Goal: Information Seeking & Learning: Find specific page/section

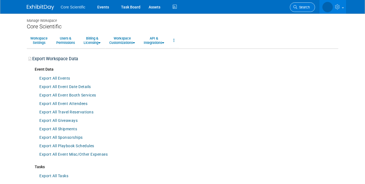
click at [301, 7] on span "Search" at bounding box center [303, 7] width 13 height 4
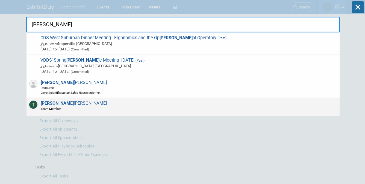
type input "tim"
click at [49, 104] on span "Tim Gerrity Team Member" at bounding box center [73, 106] width 68 height 10
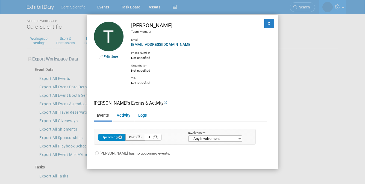
click at [134, 135] on button "Past 13" at bounding box center [135, 137] width 20 height 7
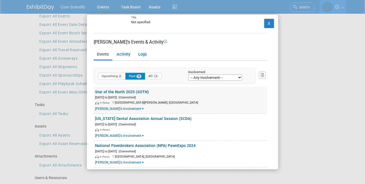
scroll to position [61, 0]
click at [131, 90] on link "Star of the North 2025 (SOTN)" at bounding box center [122, 92] width 54 height 4
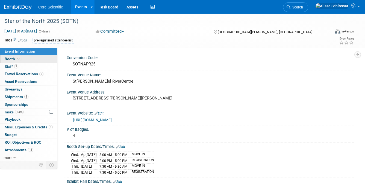
click at [10, 61] on span "Booth" at bounding box center [13, 59] width 17 height 4
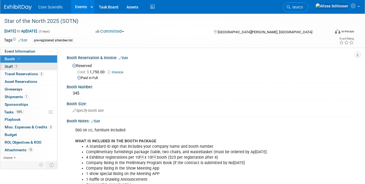
click at [10, 67] on span "Staff 1" at bounding box center [12, 66] width 14 height 4
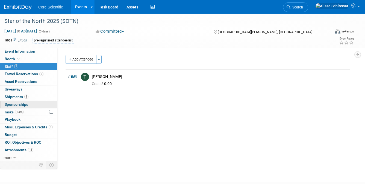
scroll to position [36, 0]
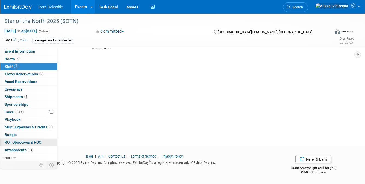
click at [22, 141] on span "ROI, Objectives & ROO 0" at bounding box center [23, 142] width 37 height 4
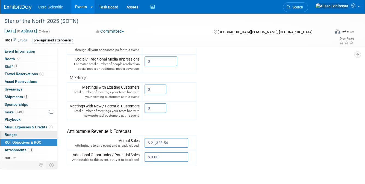
scroll to position [197, 0]
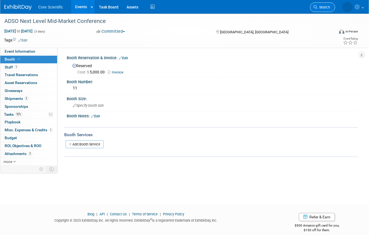
click at [322, 9] on link "Search" at bounding box center [322, 7] width 25 height 10
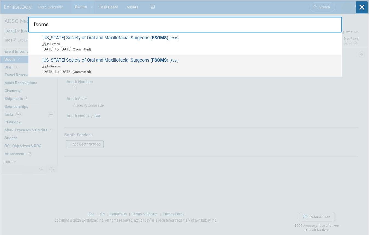
type input "fsoms"
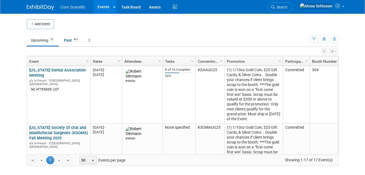
click at [245, 15] on div "Add Event" at bounding box center [182, 21] width 311 height 15
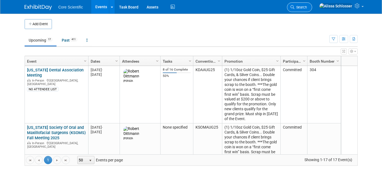
click at [307, 6] on span "Search" at bounding box center [300, 7] width 13 height 4
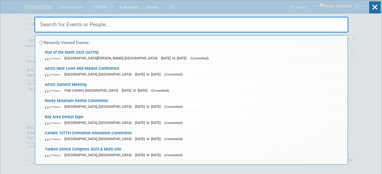
type input "e"
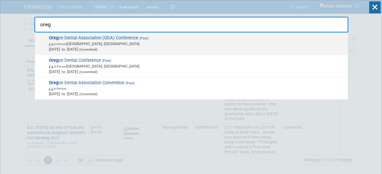
type input "oreg"
click at [97, 50] on span "(Committed)" at bounding box center [87, 50] width 19 height 4
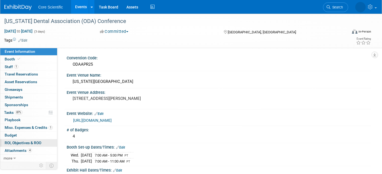
click at [14, 140] on span "ROI, Objectives & ROO 0" at bounding box center [23, 142] width 37 height 4
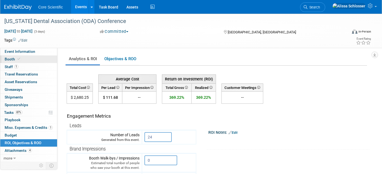
click at [11, 58] on span "Booth" at bounding box center [13, 59] width 17 height 4
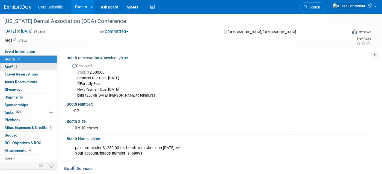
click at [15, 65] on span "1" at bounding box center [16, 66] width 4 height 4
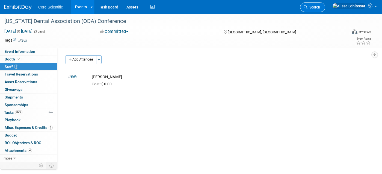
click at [320, 8] on span "Search" at bounding box center [314, 7] width 13 height 4
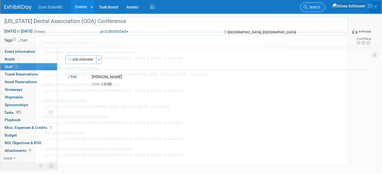
type input "o"
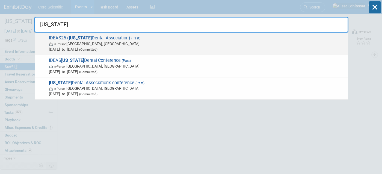
type input "iowa"
click at [128, 48] on span "May 8, 2025 to May 9, 2025 (Committed)" at bounding box center [197, 48] width 296 height 5
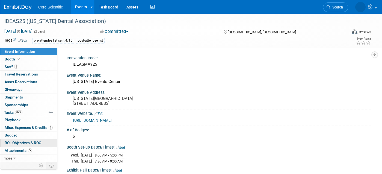
click at [23, 141] on span "ROI, Objectives & ROO 0" at bounding box center [23, 142] width 37 height 4
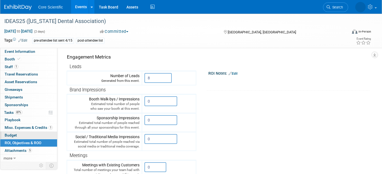
scroll to position [59, 0]
click at [7, 60] on span "Booth" at bounding box center [13, 59] width 17 height 4
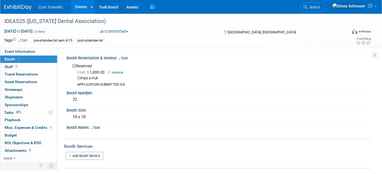
scroll to position [53, 0]
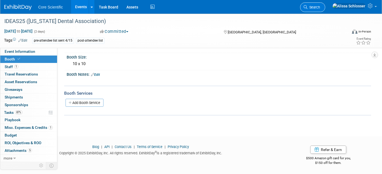
click at [320, 8] on span "Search" at bounding box center [314, 7] width 13 height 4
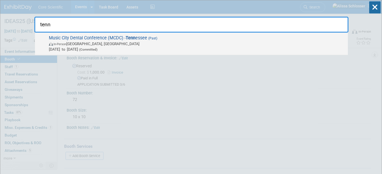
type input "tenn"
click at [98, 43] on span "In-Person Nashville, TN" at bounding box center [197, 43] width 296 height 5
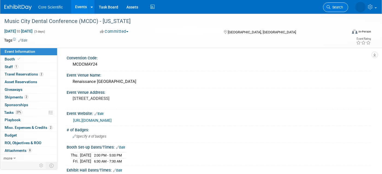
click at [335, 7] on span "Search" at bounding box center [336, 7] width 13 height 4
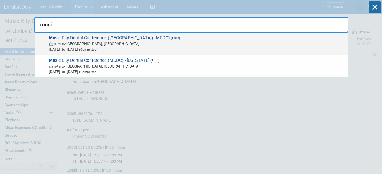
type input "musi"
click at [105, 40] on span "Musi c City Dental Conference ([GEOGRAPHIC_DATA]) (MCDC) (Past) In-Person [GEOG…" at bounding box center [196, 43] width 298 height 17
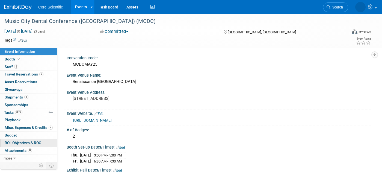
click at [18, 141] on span "ROI, Objectives & ROO 0" at bounding box center [23, 142] width 37 height 4
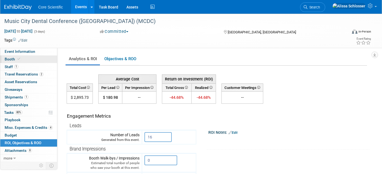
click at [14, 57] on span "Booth" at bounding box center [13, 59] width 17 height 4
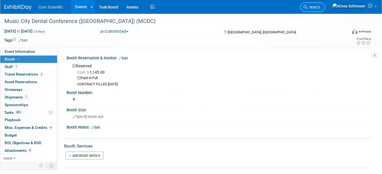
click at [325, 9] on link "Search" at bounding box center [312, 7] width 25 height 10
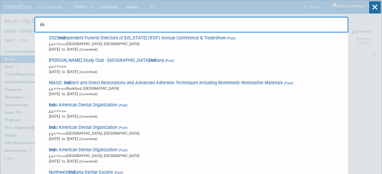
type input "i"
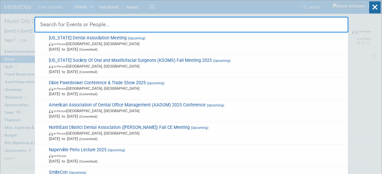
type input "s"
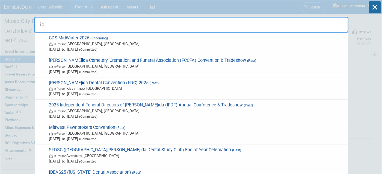
type input "i"
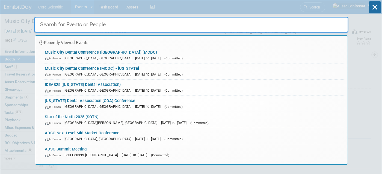
click at [283, 25] on input "text" at bounding box center [191, 25] width 314 height 16
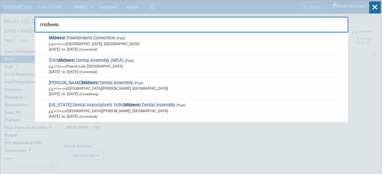
type input "midwes"
drag, startPoint x: 67, startPoint y: 25, endPoint x: 1, endPoint y: 19, distance: 65.9
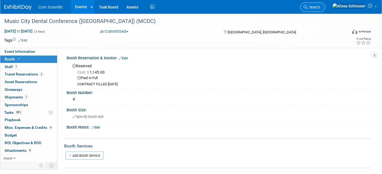
click at [320, 8] on span "Search" at bounding box center [314, 7] width 13 height 4
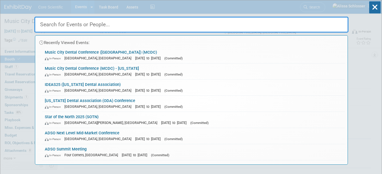
type input "i"
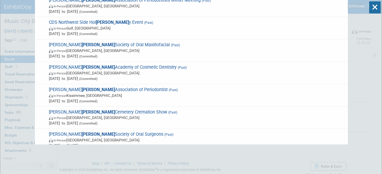
scroll to position [768, 0]
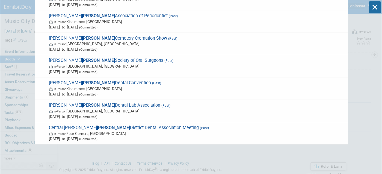
type input "IDA"
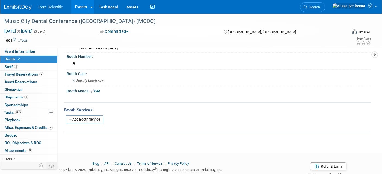
scroll to position [0, 0]
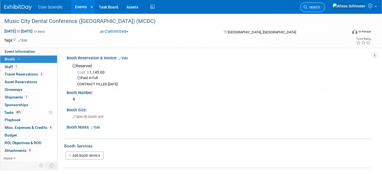
click at [320, 7] on span "Search" at bounding box center [314, 7] width 13 height 4
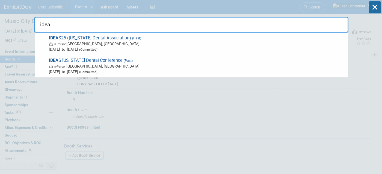
type input "idea"
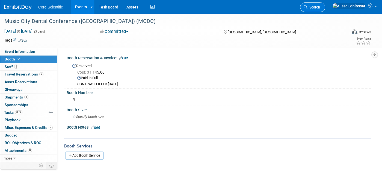
click at [320, 8] on span "Search" at bounding box center [314, 7] width 13 height 4
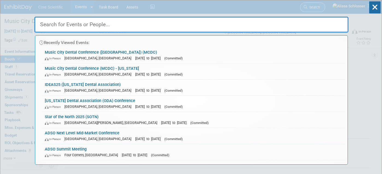
type input "a"
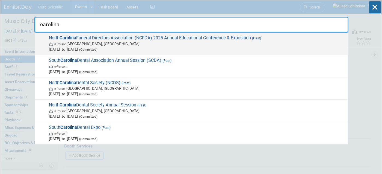
type input "carolina"
click at [103, 43] on span "In-Person Concord, NC" at bounding box center [197, 43] width 296 height 5
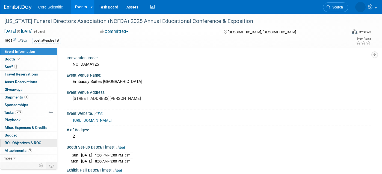
click at [22, 143] on span "ROI, Objectives & ROO 0" at bounding box center [23, 142] width 37 height 4
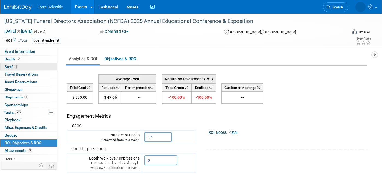
click at [20, 66] on link "1 Staff 1" at bounding box center [28, 66] width 57 height 7
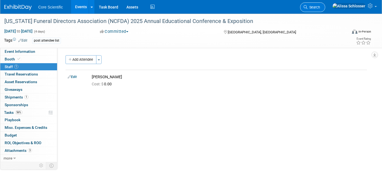
click at [325, 4] on link "Search" at bounding box center [312, 7] width 25 height 10
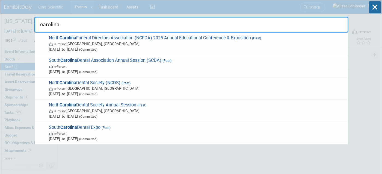
type input "carolina"
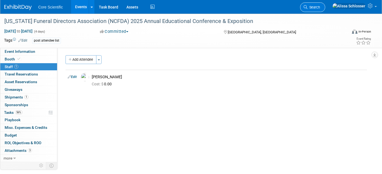
click at [325, 5] on link "Search" at bounding box center [312, 7] width 25 height 10
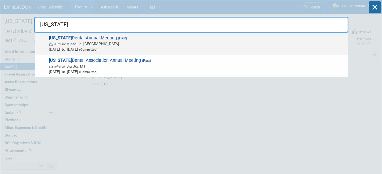
type input "[US_STATE]"
click at [97, 50] on span "(Committed)" at bounding box center [87, 50] width 19 height 4
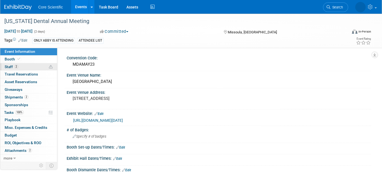
click at [5, 66] on span "Staff 2" at bounding box center [12, 66] width 14 height 4
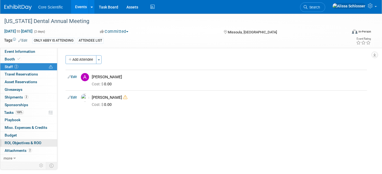
click at [20, 141] on span "ROI, Objectives & ROO 0" at bounding box center [23, 142] width 37 height 4
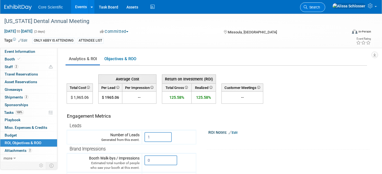
click at [320, 6] on span "Search" at bounding box center [314, 7] width 13 height 4
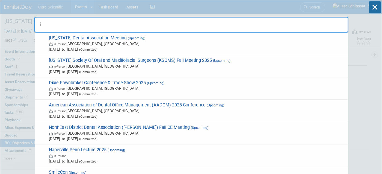
type input "i"
